Goal: Task Accomplishment & Management: Use online tool/utility

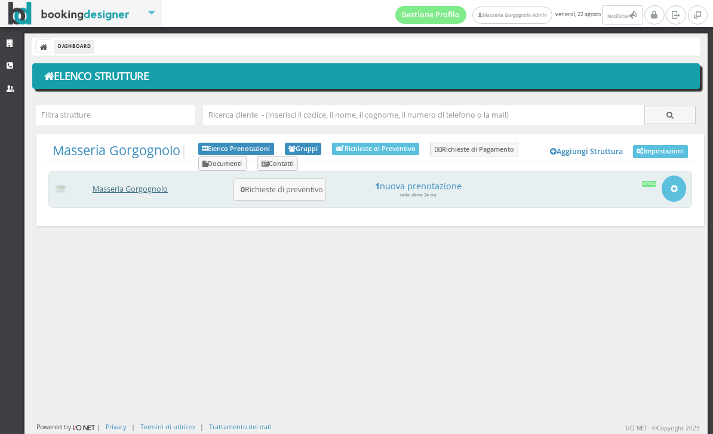
click at [145, 188] on link "Masseria Gorgognolo" at bounding box center [130, 189] width 75 height 10
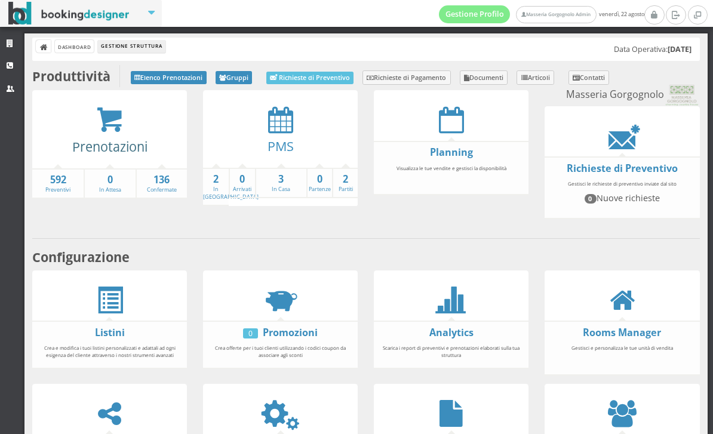
click at [114, 138] on link "Prenotazioni" at bounding box center [109, 146] width 75 height 17
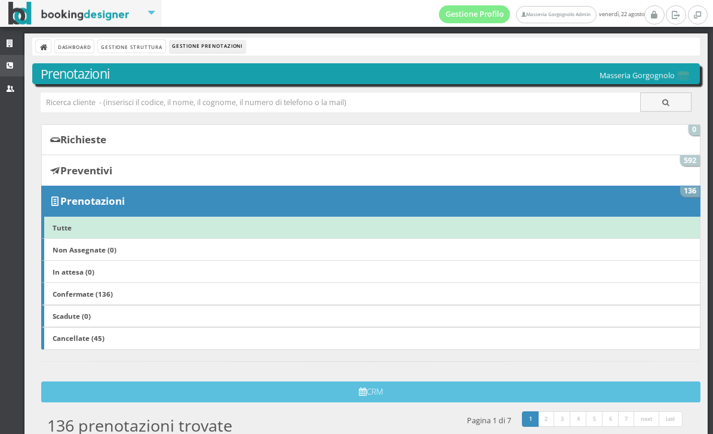
click at [14, 63] on icon at bounding box center [12, 66] width 10 height 8
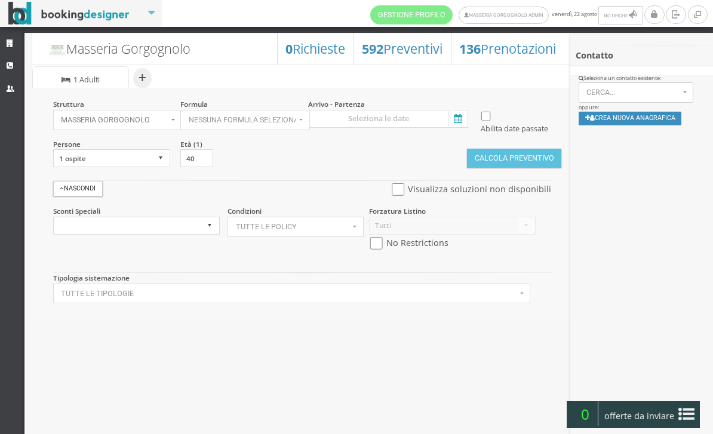
select select
click at [461, 125] on icon at bounding box center [457, 119] width 18 height 16
click at [461, 125] on input at bounding box center [388, 119] width 160 height 18
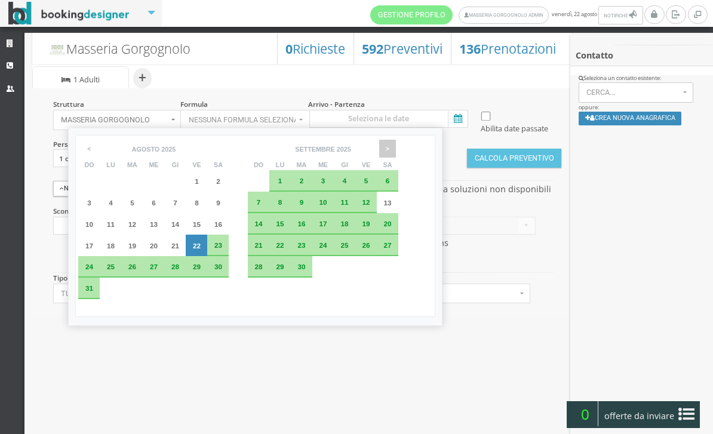
click at [396, 154] on span ">" at bounding box center [387, 149] width 17 height 18
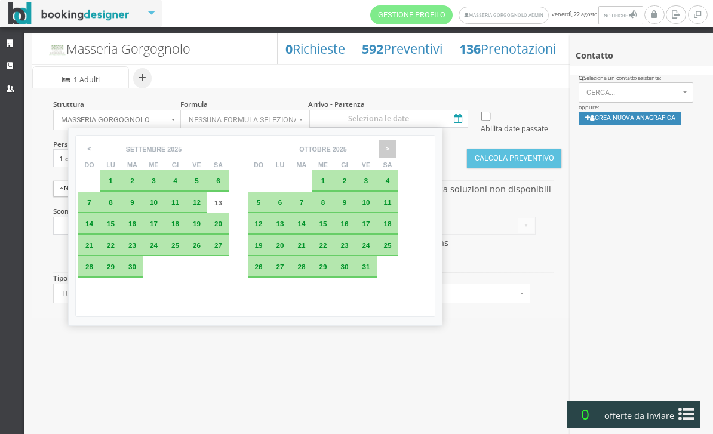
click at [396, 154] on span ">" at bounding box center [387, 149] width 17 height 18
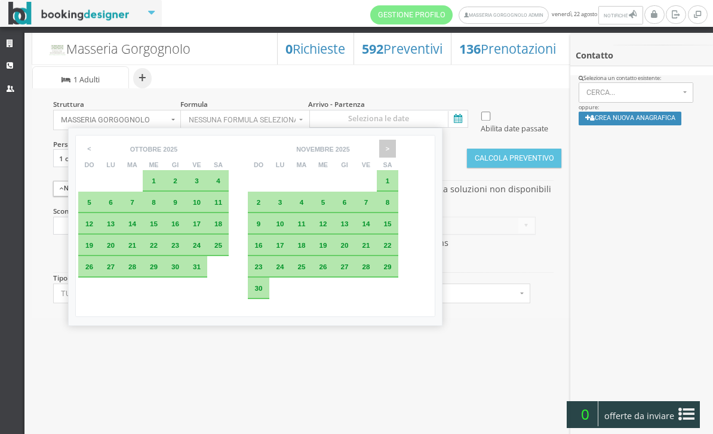
click at [396, 152] on span ">" at bounding box center [387, 149] width 17 height 18
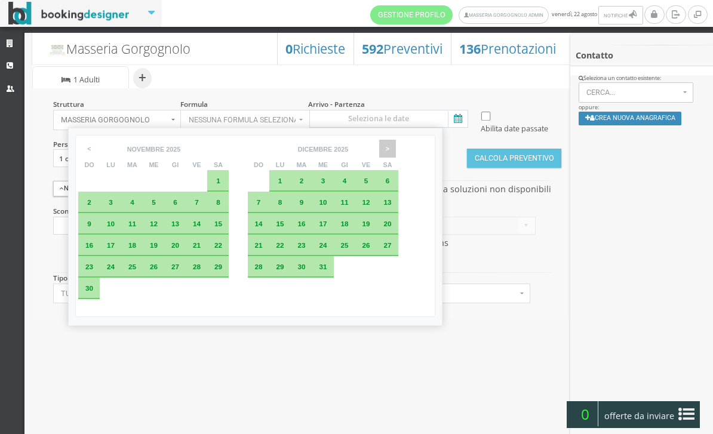
click at [396, 151] on span ">" at bounding box center [387, 149] width 17 height 18
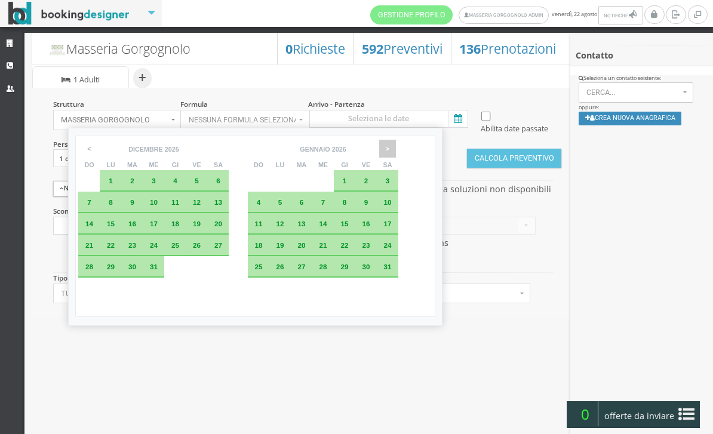
click at [396, 150] on span ">" at bounding box center [387, 149] width 17 height 18
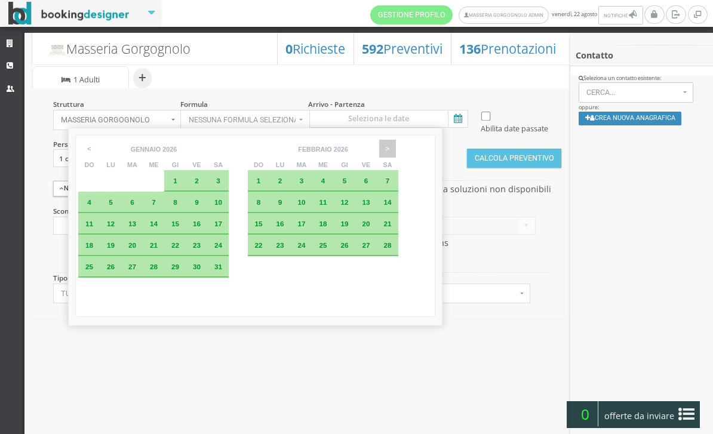
click at [396, 151] on span ">" at bounding box center [387, 149] width 17 height 18
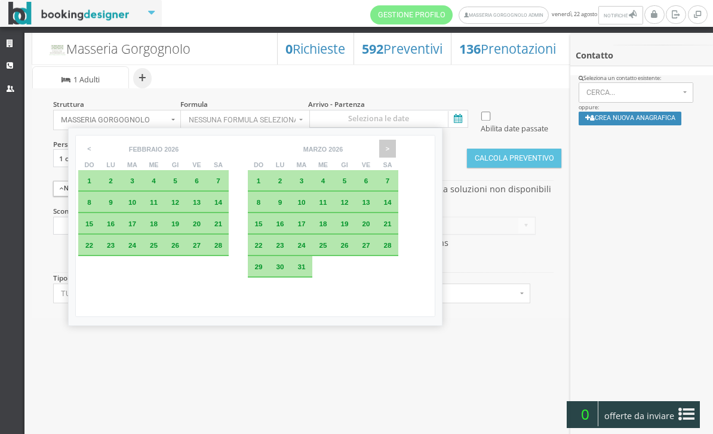
click at [396, 149] on span ">" at bounding box center [387, 149] width 17 height 18
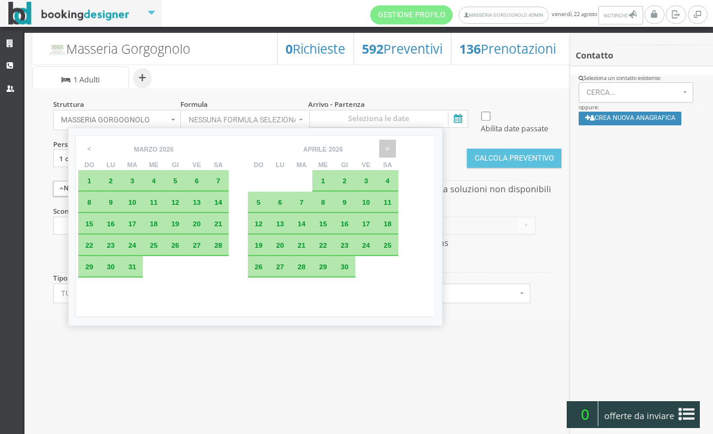
click at [396, 151] on span ">" at bounding box center [387, 149] width 17 height 18
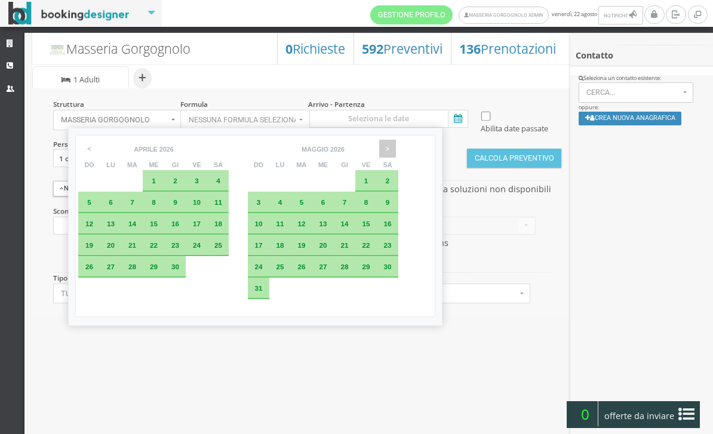
click at [396, 148] on span ">" at bounding box center [387, 149] width 17 height 18
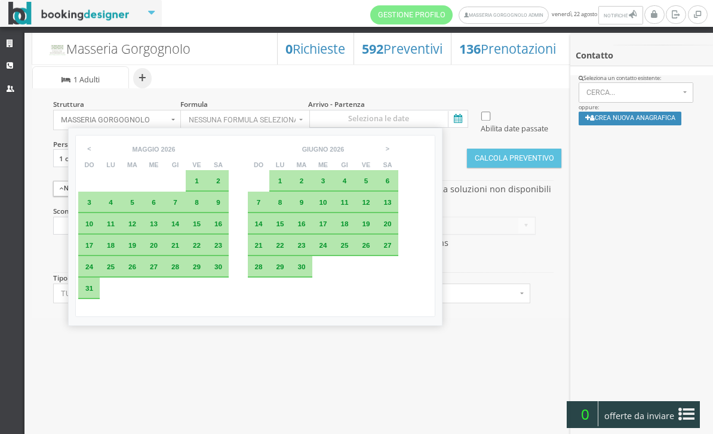
click at [222, 271] on span "30" at bounding box center [218, 267] width 8 height 8
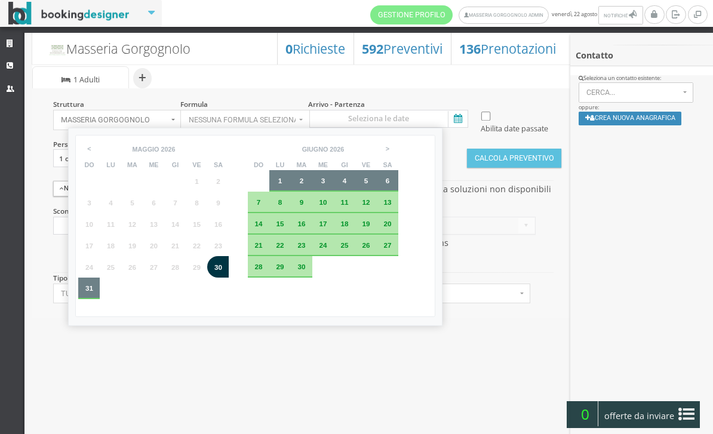
click at [390, 183] on span "6" at bounding box center [388, 181] width 4 height 8
type input "30 mag 2026 - 06 giu 2026"
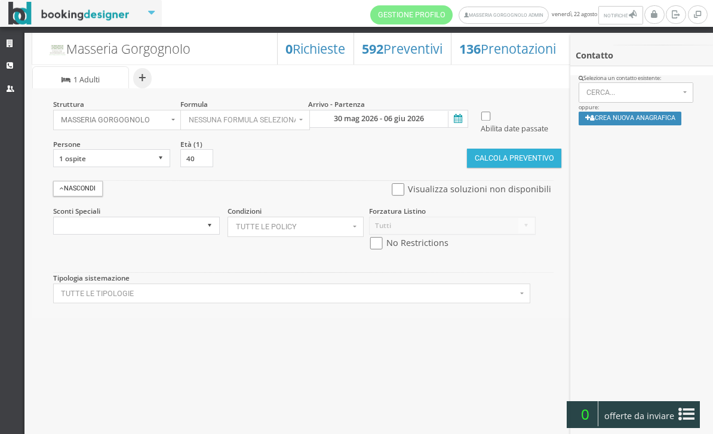
click at [497, 168] on button "Calcola Preventivo" at bounding box center [514, 158] width 94 height 19
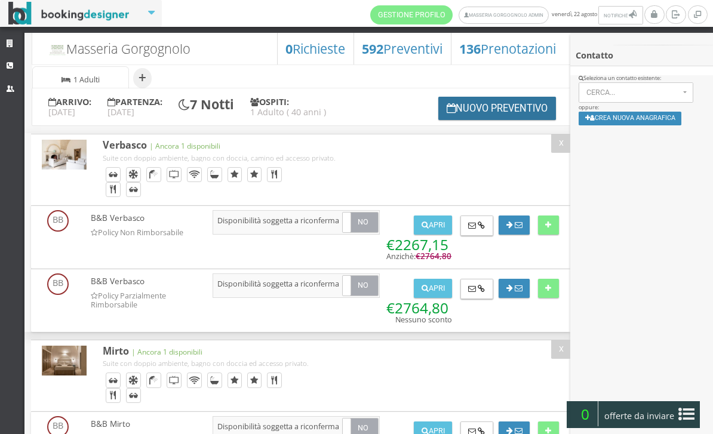
click at [481, 120] on button "Nuovo Preventivo" at bounding box center [497, 108] width 118 height 23
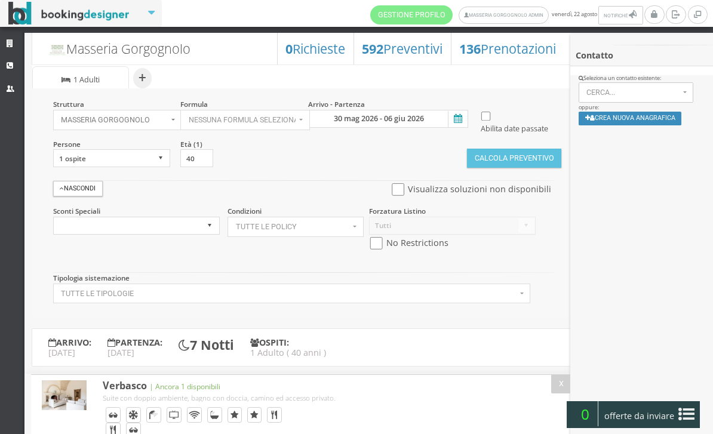
click at [462, 121] on icon at bounding box center [457, 119] width 18 height 16
click at [462, 121] on input "30 mag 2026 - 06 giu 2026" at bounding box center [388, 119] width 160 height 18
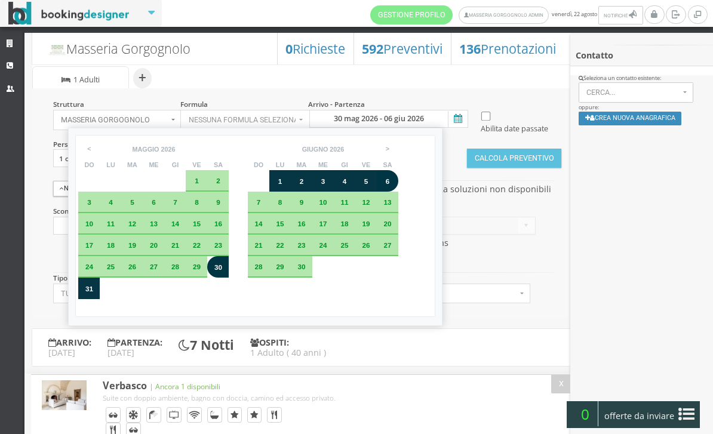
click at [375, 293] on div "< gennaio febbraio marzo aprile maggio giugno luglio agosto settembre ottobre n…" at bounding box center [255, 226] width 360 height 182
click at [312, 256] on div "23" at bounding box center [302, 246] width 22 height 22
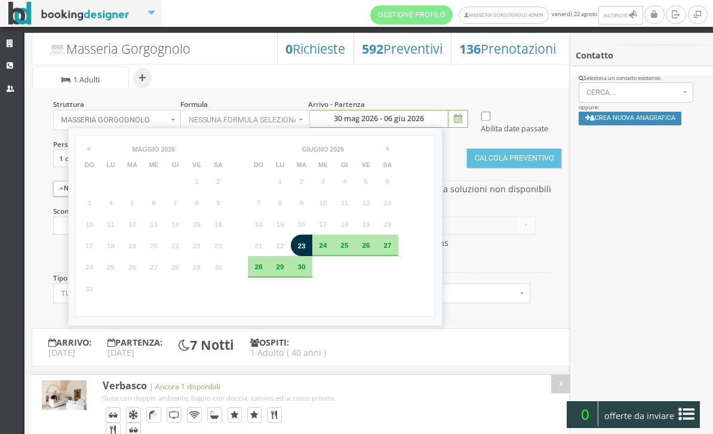
click at [328, 182] on div "3" at bounding box center [323, 181] width 10 height 7
click at [327, 249] on span "24" at bounding box center [323, 245] width 8 height 8
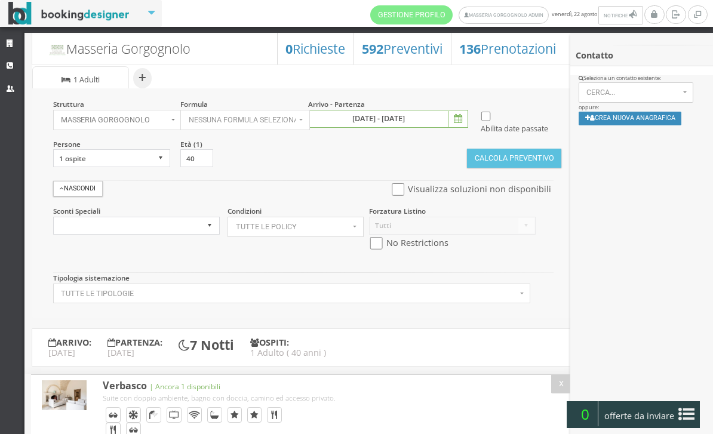
click at [463, 122] on icon at bounding box center [457, 119] width 18 height 16
click at [463, 122] on input "23 giu 2026 - 24 giu 2026" at bounding box center [388, 119] width 160 height 18
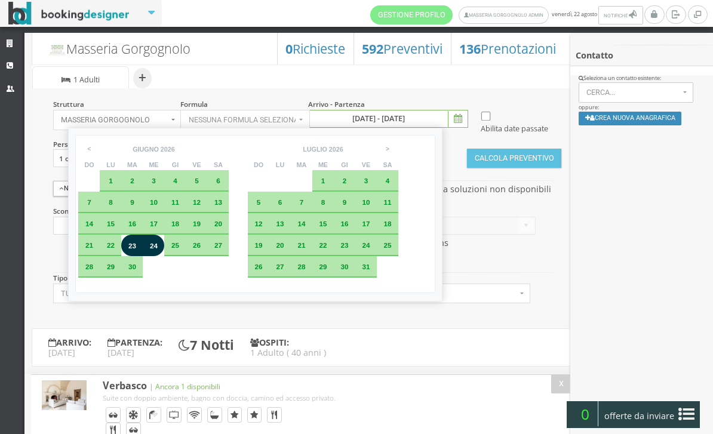
click at [369, 185] on span "3" at bounding box center [366, 181] width 4 height 8
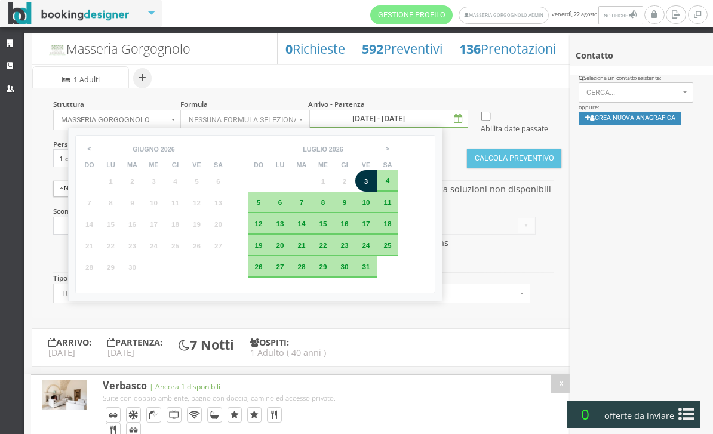
click at [207, 198] on div "12" at bounding box center [197, 203] width 22 height 22
click at [291, 210] on div "6" at bounding box center [280, 203] width 22 height 22
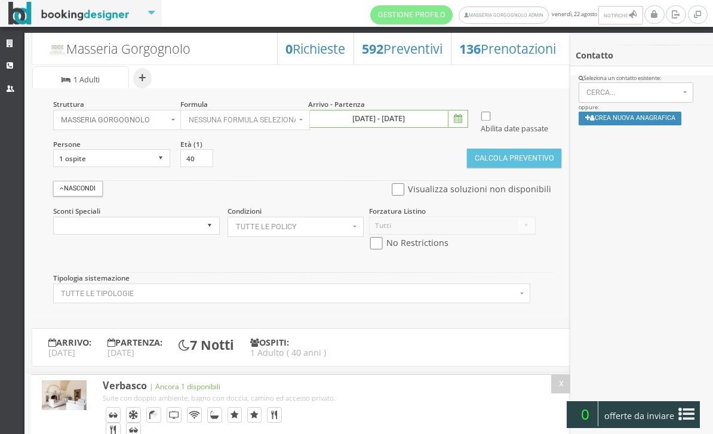
click at [459, 118] on icon at bounding box center [457, 119] width 18 height 16
click at [459, 118] on input "03 lug 2026 - 06 lug 2026" at bounding box center [388, 119] width 160 height 18
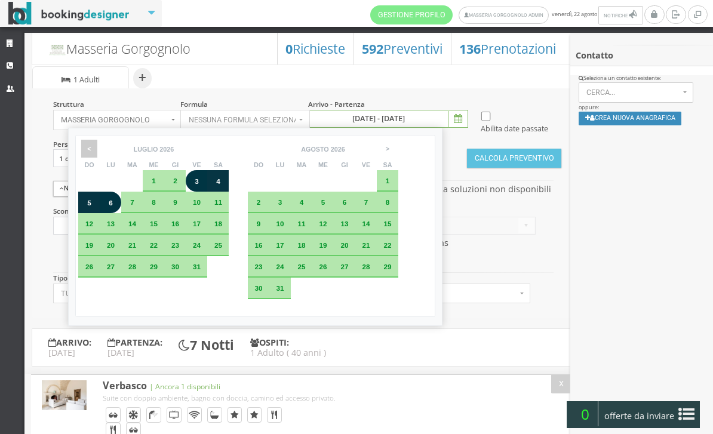
click at [91, 149] on span "<" at bounding box center [89, 149] width 17 height 18
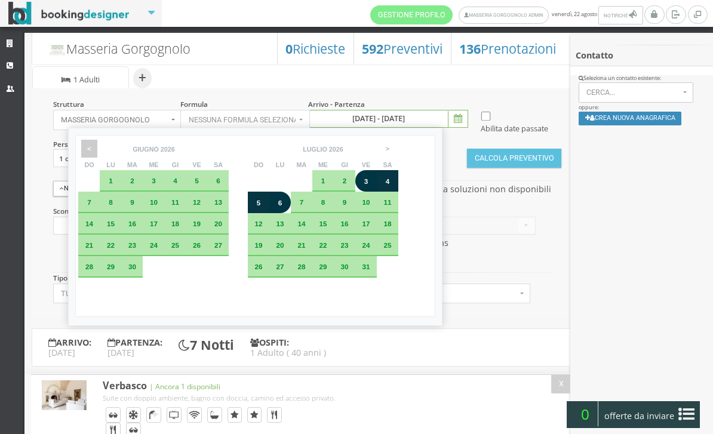
click at [90, 153] on span "<" at bounding box center [89, 149] width 17 height 18
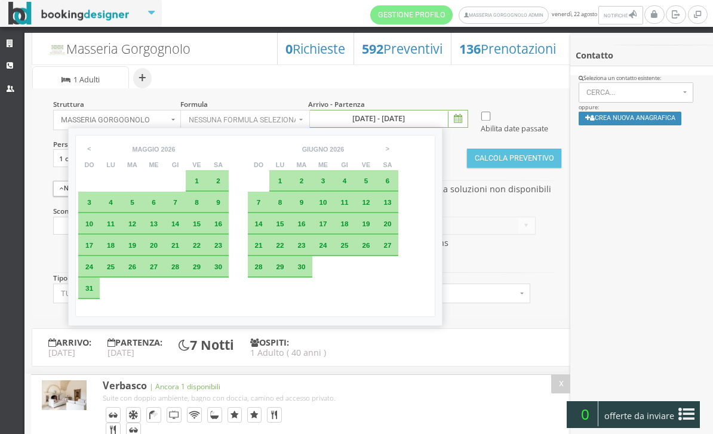
click at [326, 184] on span "3" at bounding box center [323, 181] width 4 height 8
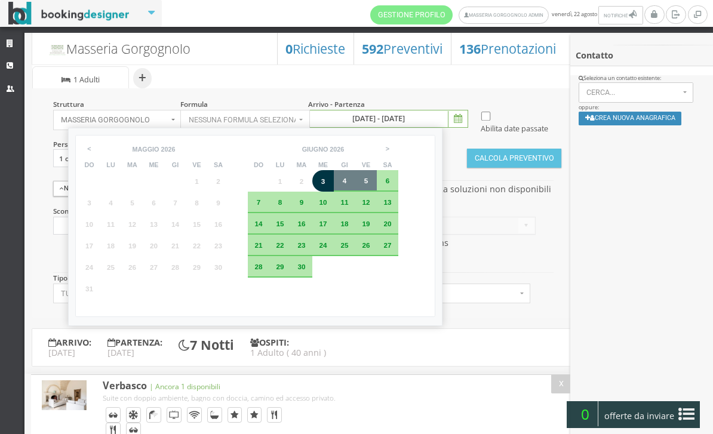
click at [371, 183] on div "5" at bounding box center [366, 180] width 10 height 7
type input "03 giu 2026 - 05 giu 2026"
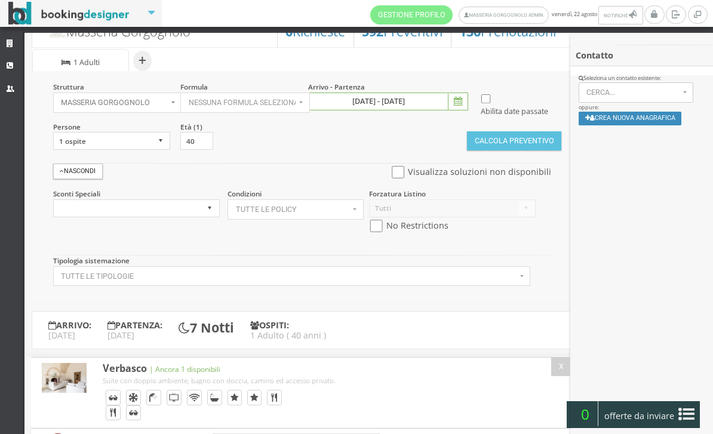
scroll to position [19, 0]
click at [447, 100] on input "03 giu 2026 - 05 giu 2026" at bounding box center [388, 102] width 160 height 18
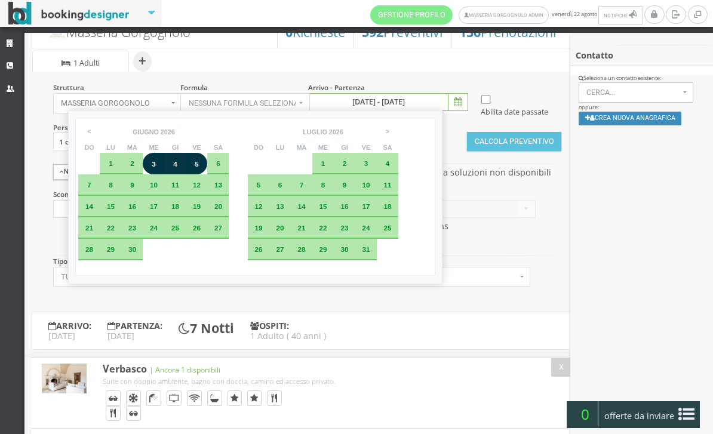
click at [164, 167] on div "3" at bounding box center [154, 164] width 22 height 22
click at [207, 165] on div "5" at bounding box center [197, 164] width 22 height 22
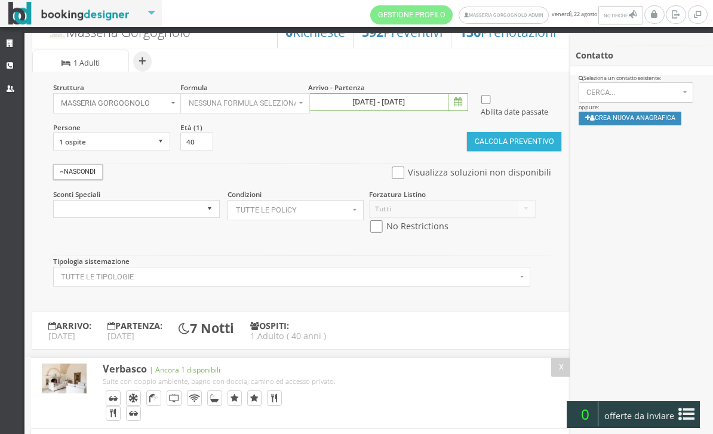
click at [516, 151] on button "Calcola Preventivo" at bounding box center [514, 141] width 94 height 19
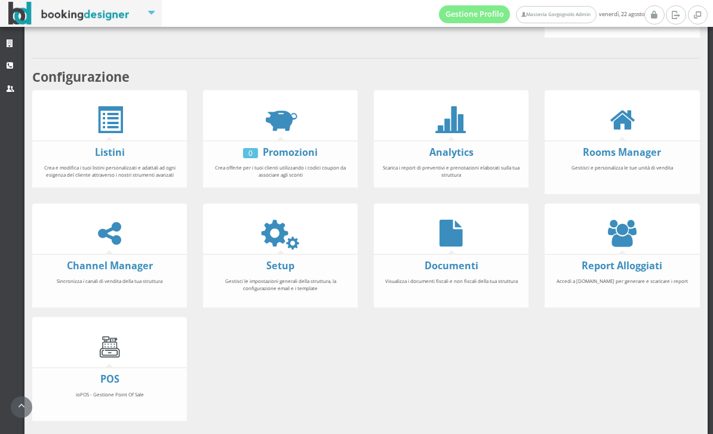
scroll to position [208, 0]
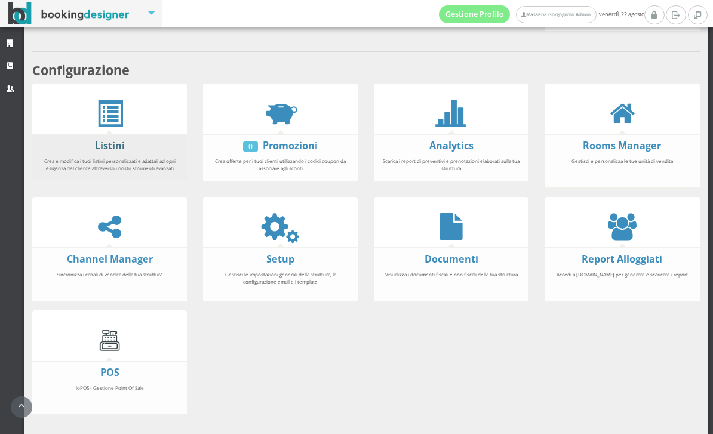
click at [113, 152] on link "Listini" at bounding box center [110, 145] width 30 height 13
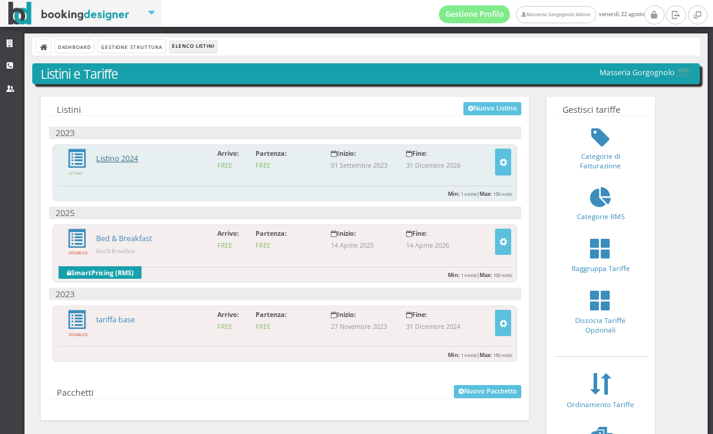
click at [122, 161] on link "Listino 2024" at bounding box center [117, 159] width 42 height 10
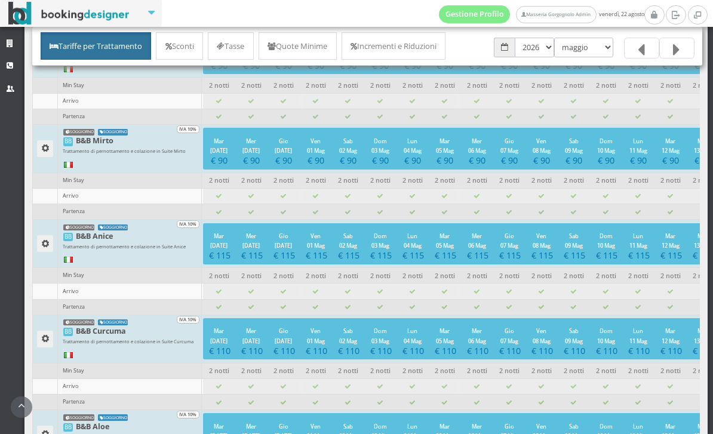
scroll to position [174, 0]
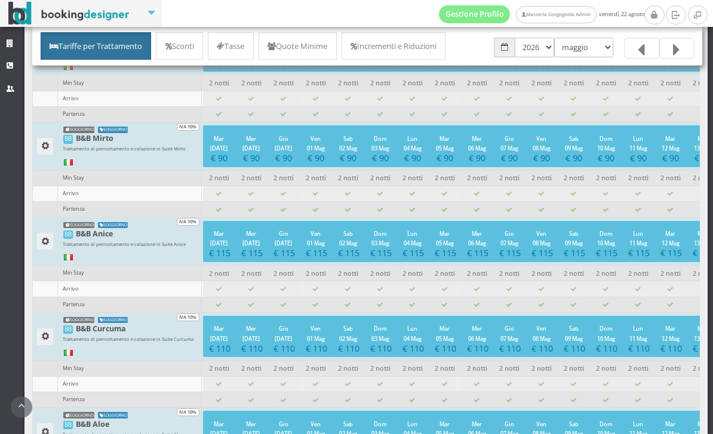
click at [678, 51] on icon at bounding box center [676, 50] width 7 height 19
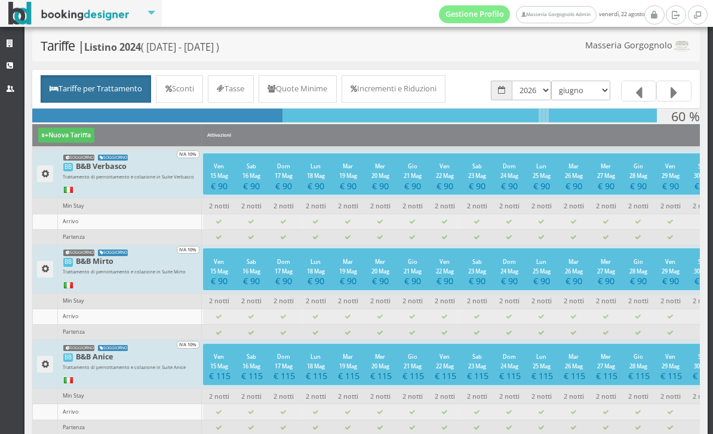
scroll to position [70, 0]
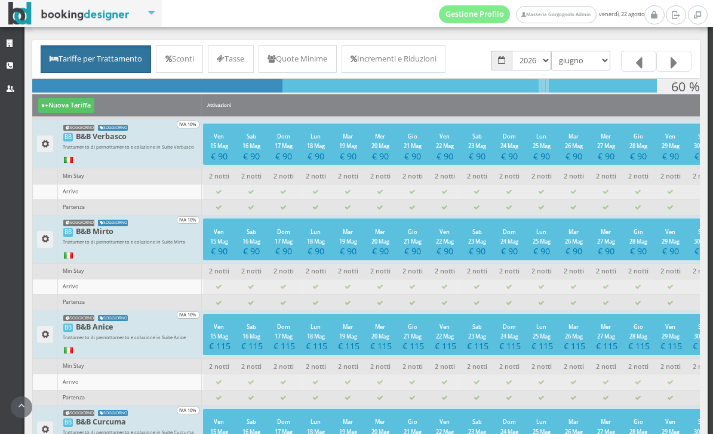
click at [679, 63] on link at bounding box center [674, 61] width 35 height 21
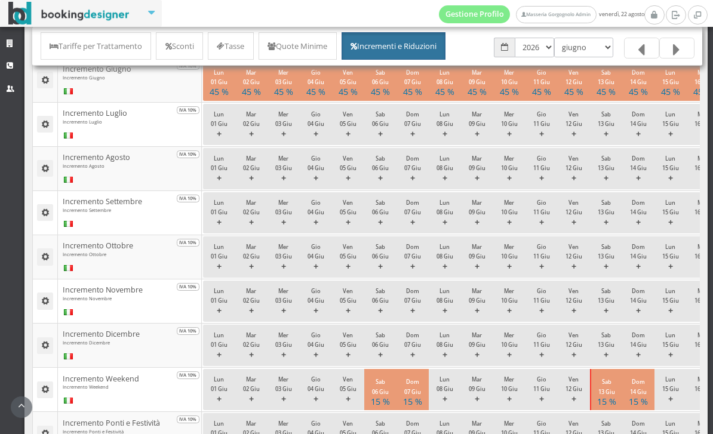
scroll to position [426, 0]
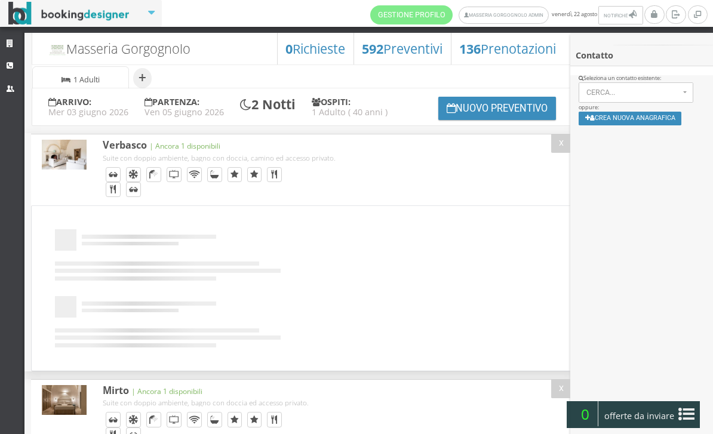
select select
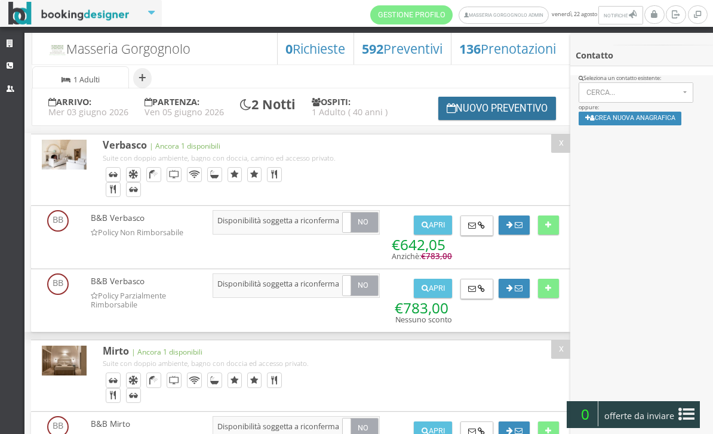
click at [460, 120] on button "Nuovo Preventivo" at bounding box center [497, 108] width 118 height 23
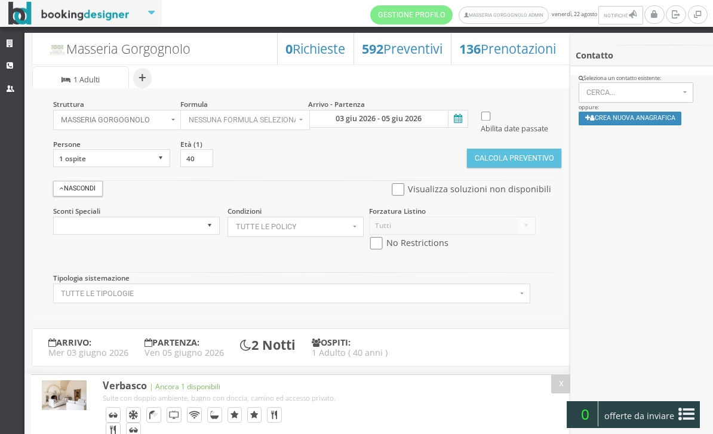
click at [455, 124] on icon at bounding box center [457, 119] width 18 height 16
click at [455, 124] on input "03 giu 2026 - 05 giu 2026" at bounding box center [388, 119] width 160 height 18
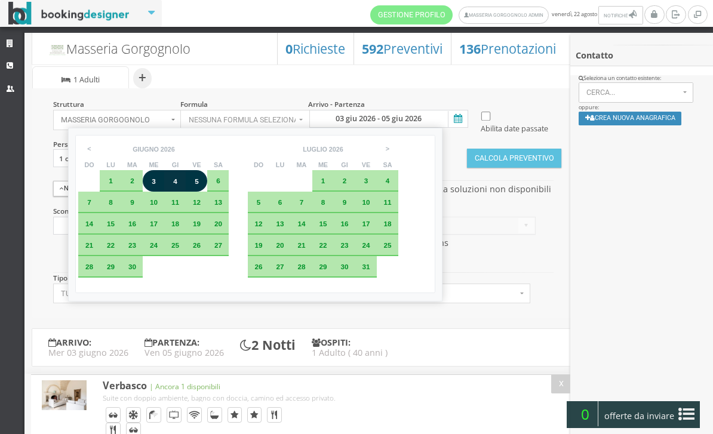
click at [137, 183] on div "2" at bounding box center [133, 180] width 10 height 7
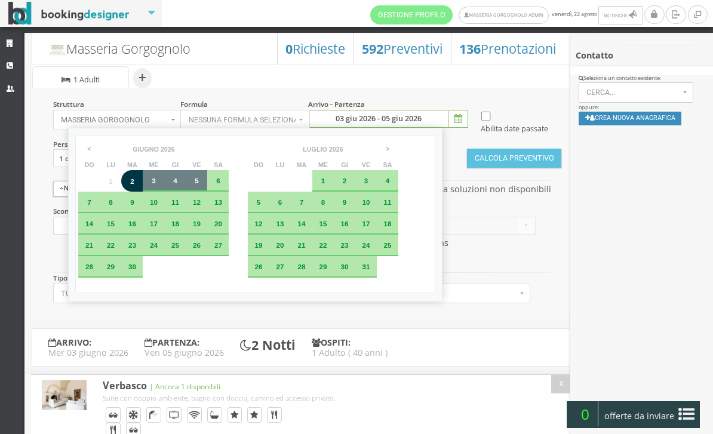
click at [202, 183] on div "5" at bounding box center [197, 180] width 10 height 7
type input "02 giu 2026 - 05 giu 2026"
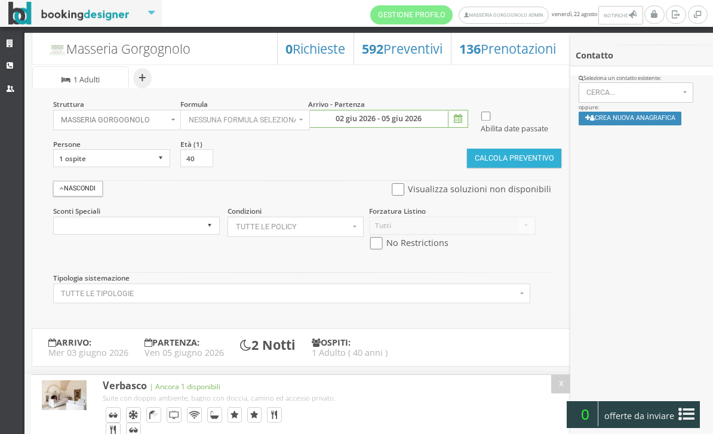
click at [517, 168] on button "Calcola Preventivo" at bounding box center [514, 158] width 94 height 19
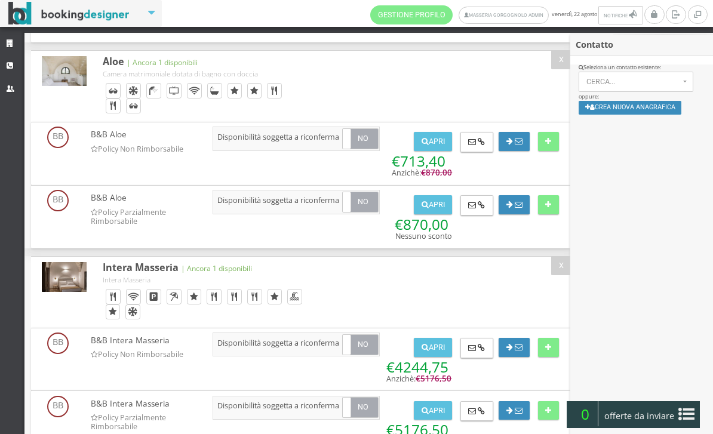
scroll to position [1001, 0]
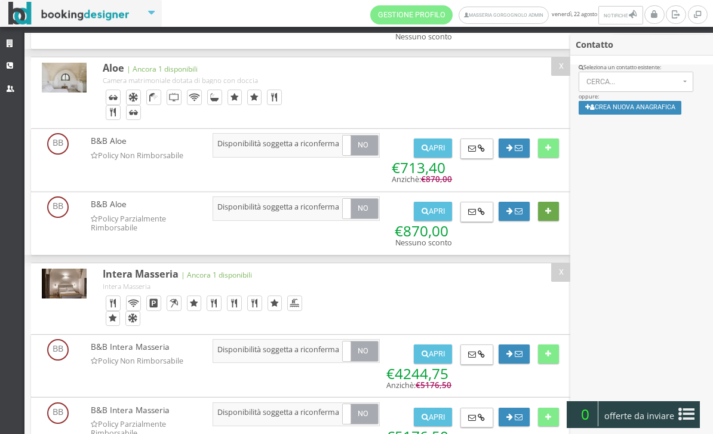
click at [550, 221] on button at bounding box center [548, 211] width 21 height 19
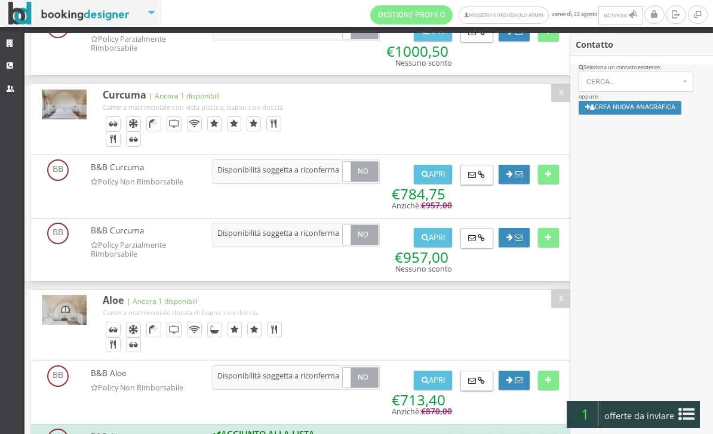
scroll to position [748, 0]
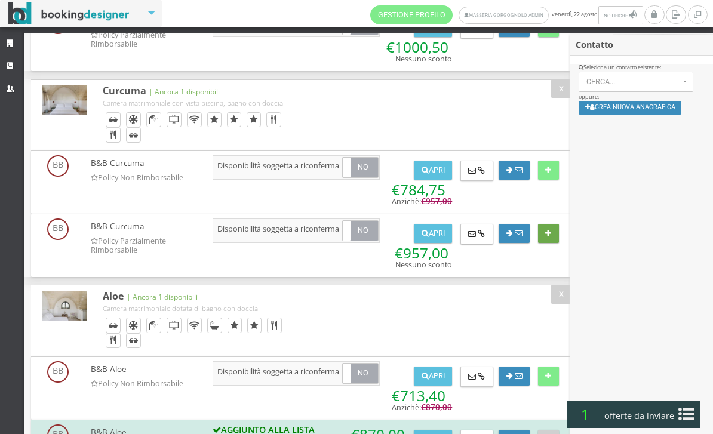
click at [552, 243] on button at bounding box center [548, 233] width 21 height 19
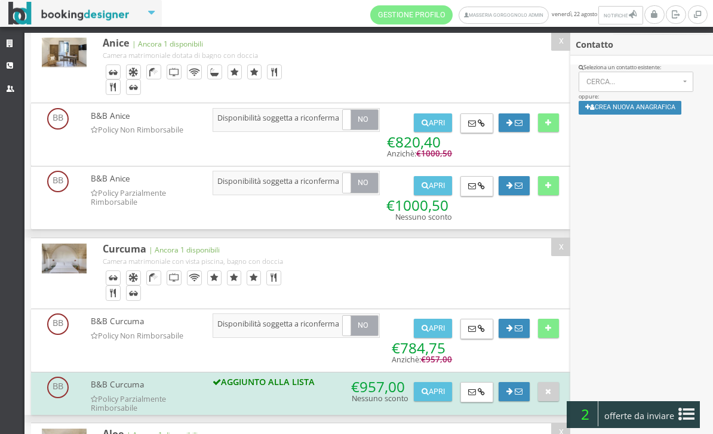
scroll to position [571, 0]
click at [553, 196] on button at bounding box center [548, 186] width 21 height 19
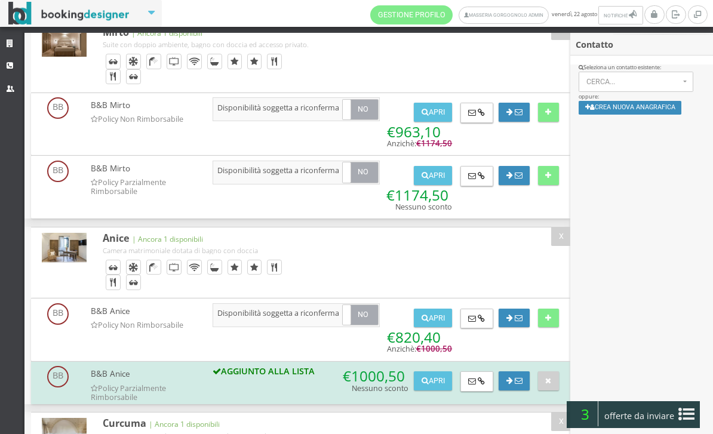
scroll to position [351, 0]
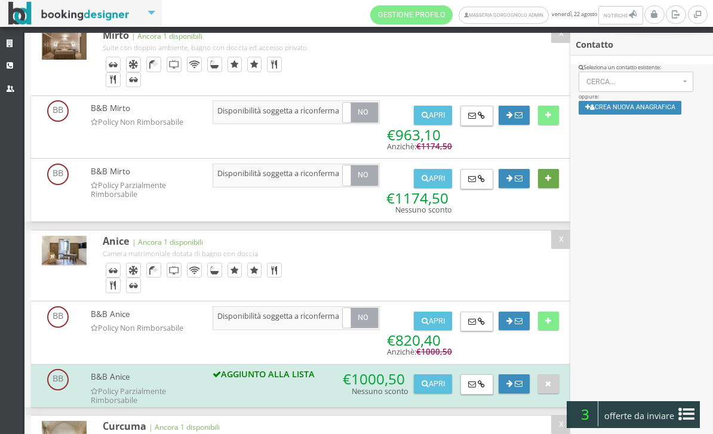
click at [551, 183] on icon at bounding box center [548, 179] width 6 height 8
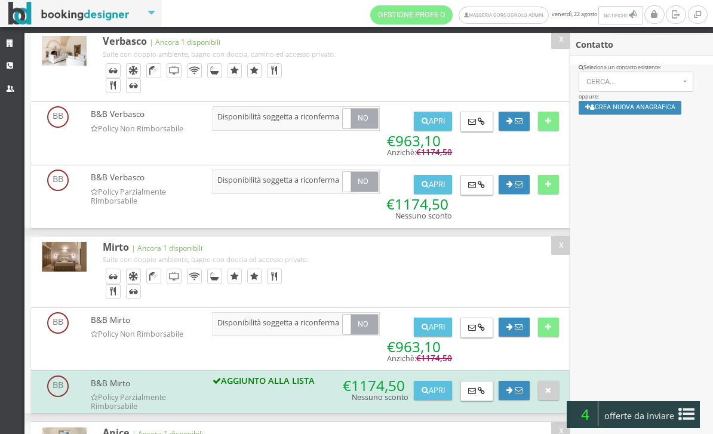
scroll to position [114, 0]
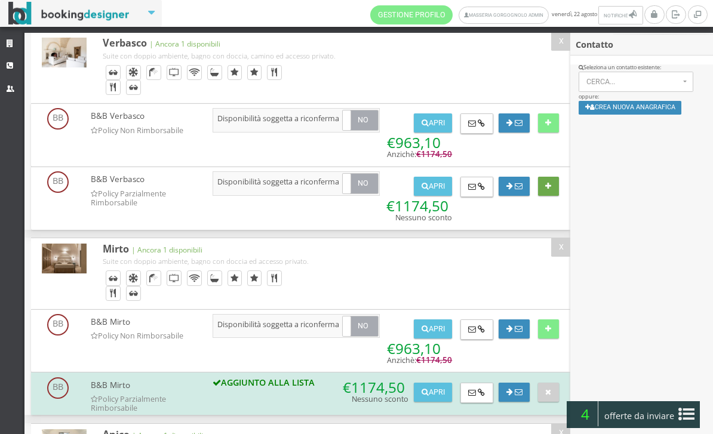
click at [549, 191] on icon at bounding box center [548, 187] width 6 height 8
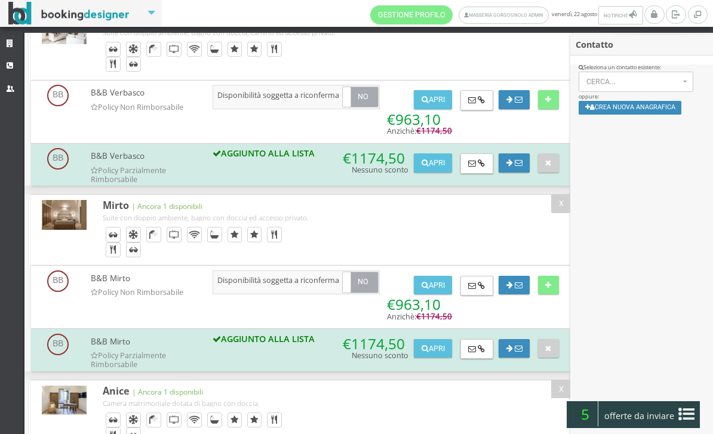
scroll to position [142, 0]
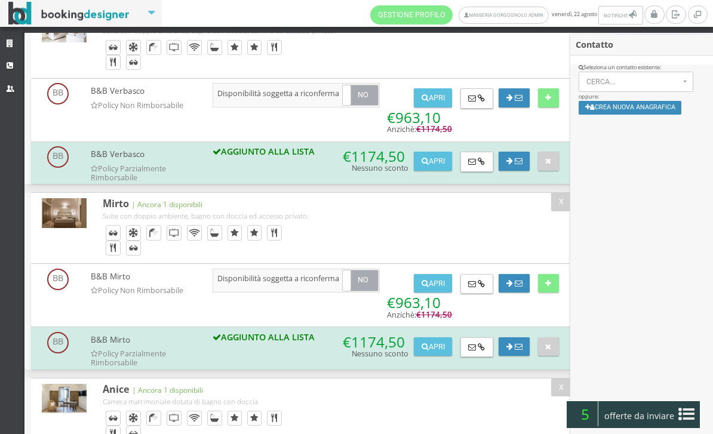
click at [688, 417] on icon at bounding box center [687, 414] width 16 height 19
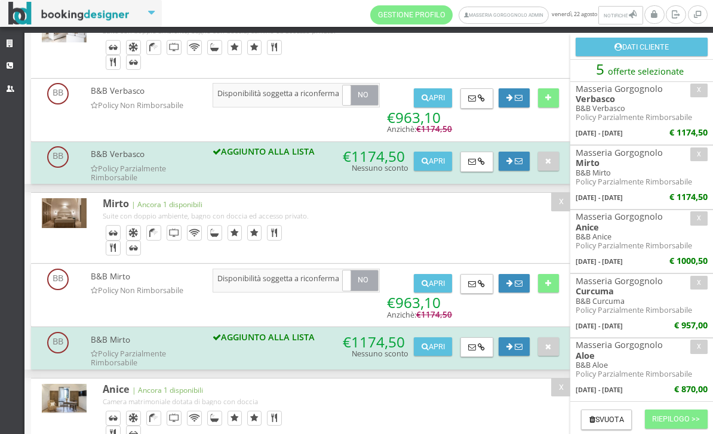
scroll to position [90, 0]
click at [686, 416] on button "Riepilogo >>" at bounding box center [676, 419] width 63 height 19
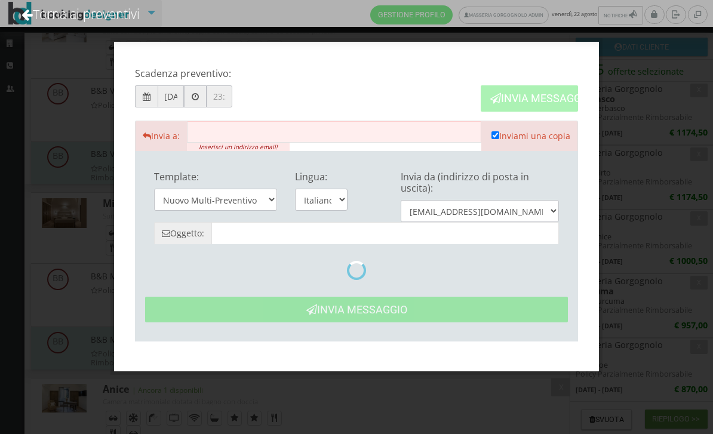
type input "Masseria Gorgognolo: Preventivo - Cliente"
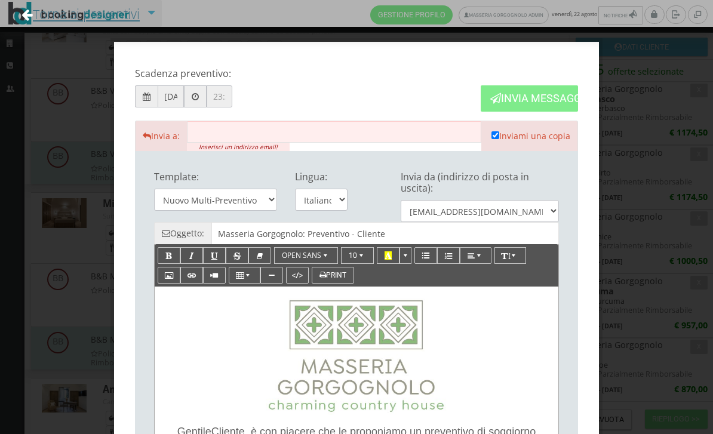
click at [61, 20] on link "Torna ai preventivi" at bounding box center [80, 14] width 151 height 50
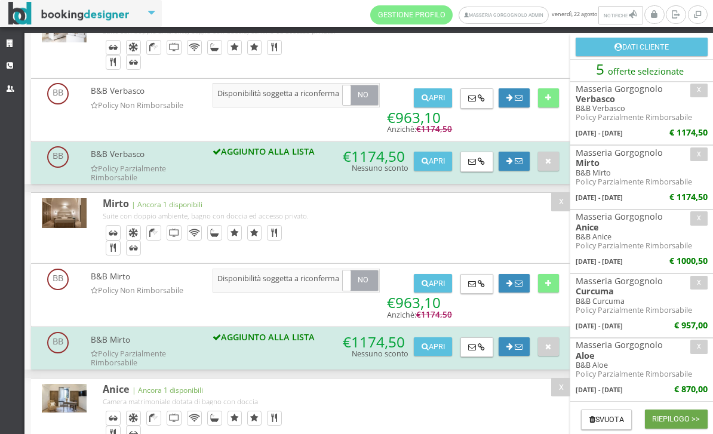
click at [662, 412] on button "Riepilogo >>" at bounding box center [676, 419] width 63 height 19
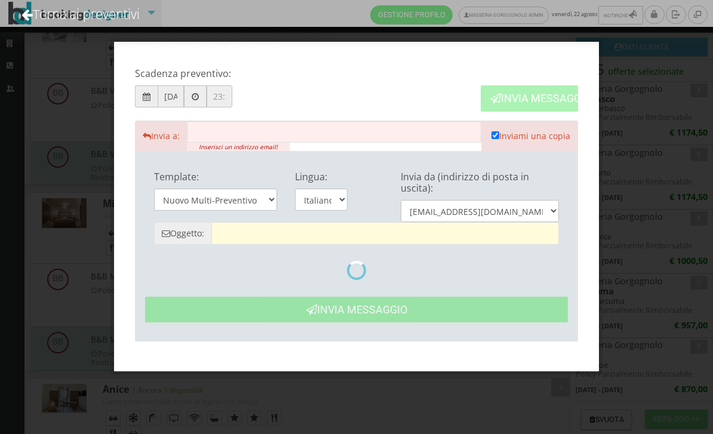
type input "Masseria Gorgognolo: Preventivo - Cliente"
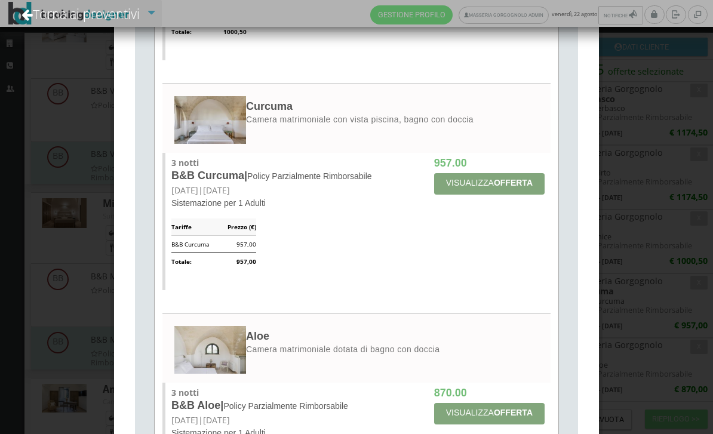
scroll to position [918, 0]
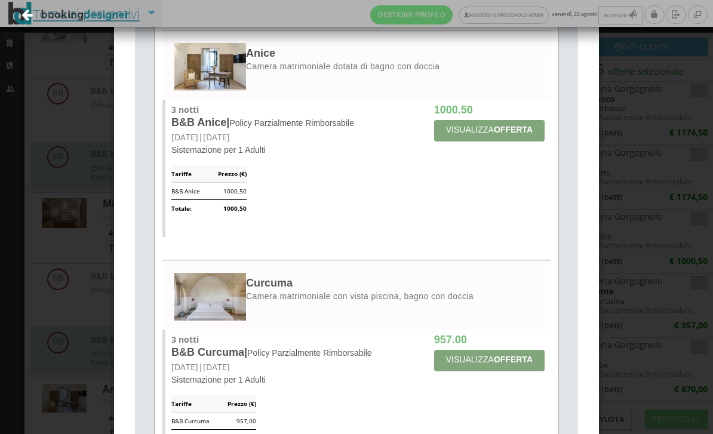
click at [138, 23] on link "Torna ai preventivi" at bounding box center [80, 14] width 151 height 50
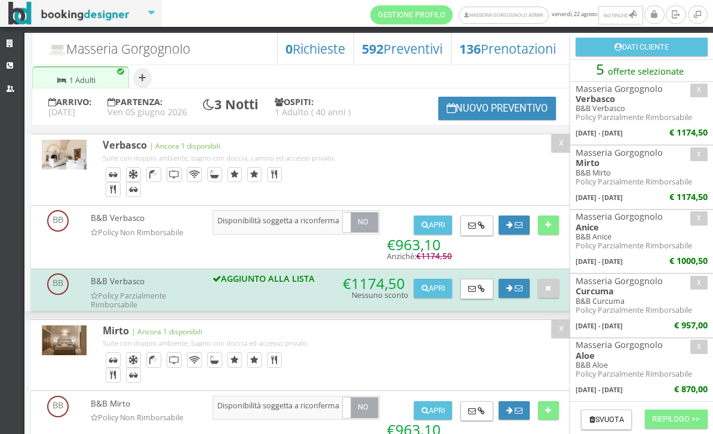
scroll to position [0, 0]
click at [477, 120] on button "Nuovo Preventivo" at bounding box center [497, 108] width 118 height 23
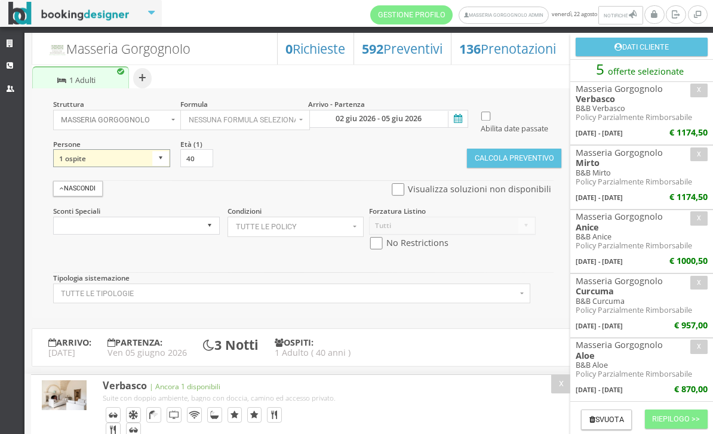
click at [162, 167] on select "1 ospite 2 ospiti 3 ospiti 4 ospiti 5 ospiti 6 ospiti 7 ospiti 8 ospiti 9 ospit…" at bounding box center [112, 158] width 118 height 18
select select "4"
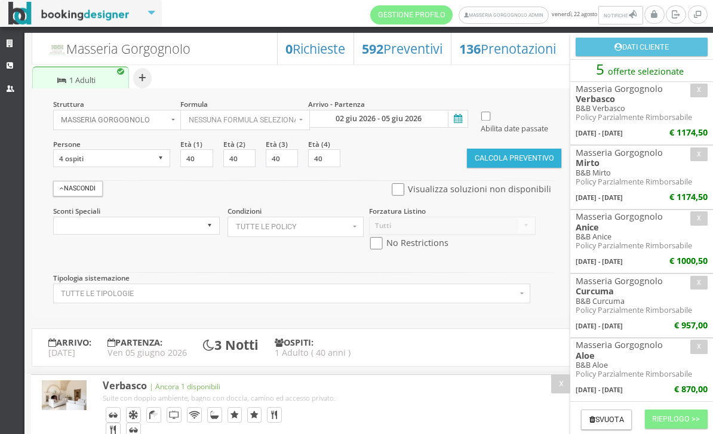
click at [517, 168] on button "Calcola Preventivo" at bounding box center [514, 158] width 94 height 19
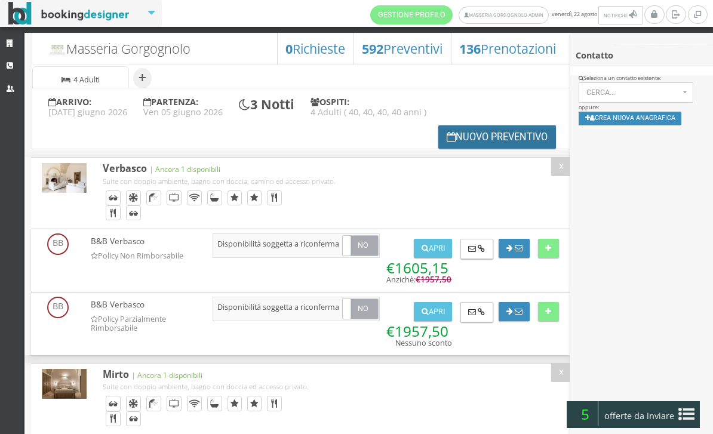
click at [467, 137] on button "Nuovo Preventivo" at bounding box center [497, 136] width 118 height 23
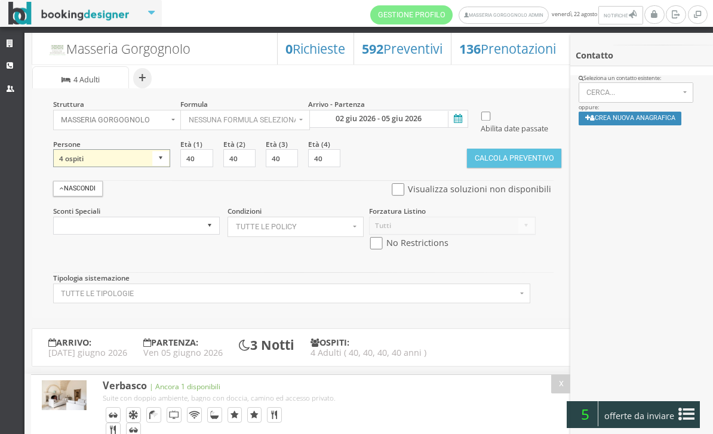
click at [162, 167] on select "1 ospite 2 ospiti 3 ospiti 4 ospiti 5 ospiti 6 ospiti 7 ospiti 8 ospiti 9 ospit…" at bounding box center [112, 158] width 118 height 18
select select "3"
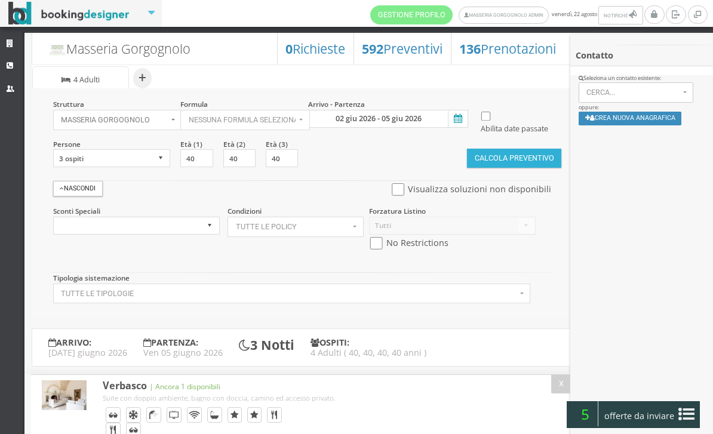
click at [496, 168] on button "Calcola Preventivo" at bounding box center [514, 158] width 94 height 19
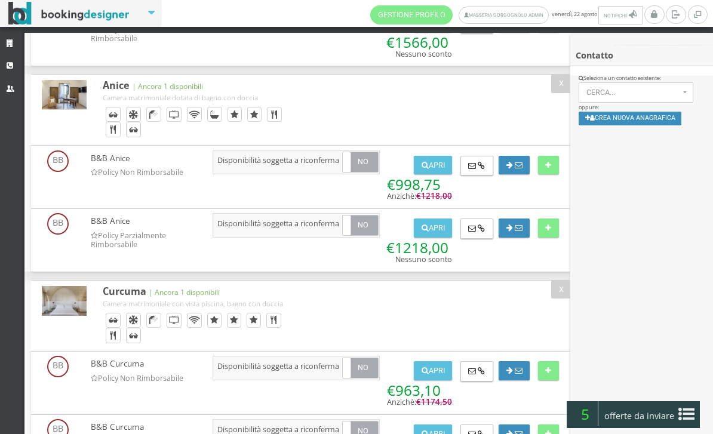
scroll to position [578, 0]
